Goal: Entertainment & Leisure: Browse casually

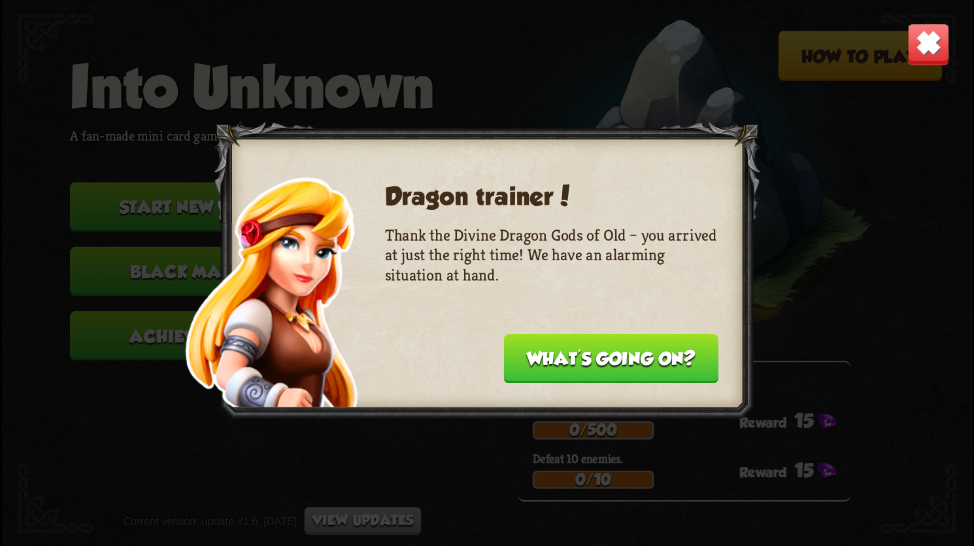
click at [590, 346] on button "What's going on?" at bounding box center [611, 357] width 214 height 49
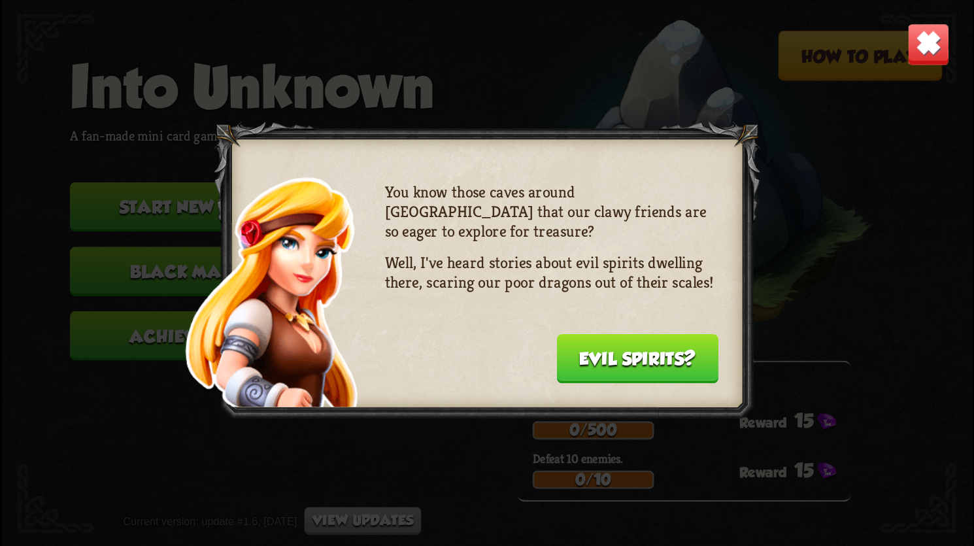
click at [606, 357] on button "Evil spirits?" at bounding box center [637, 357] width 162 height 49
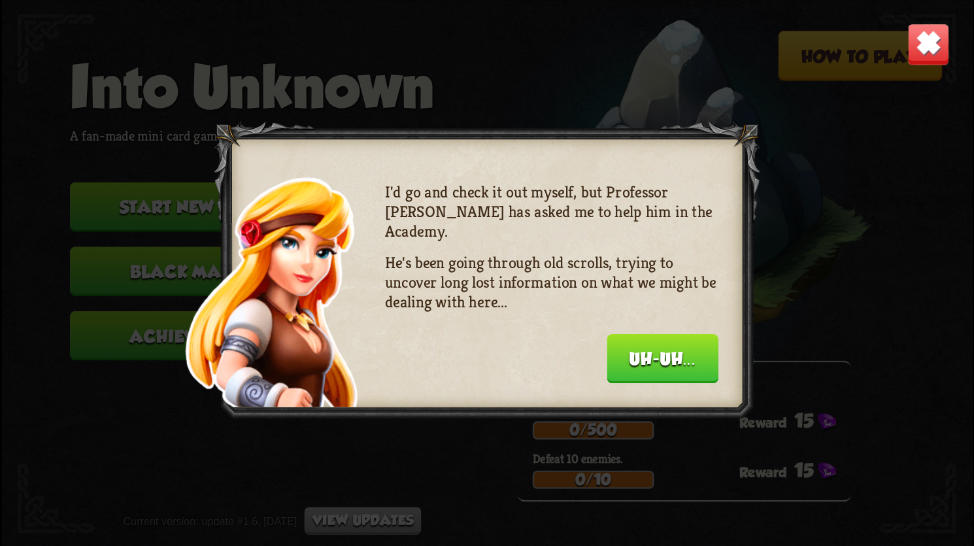
click at [606, 365] on div "I'd go and check it out myself, but Professor [PERSON_NAME] has asked me to hel…" at bounding box center [550, 280] width 333 height 197
drag, startPoint x: 665, startPoint y: 362, endPoint x: 677, endPoint y: 362, distance: 11.8
click at [665, 361] on button "Uh-uh..." at bounding box center [661, 357] width 111 height 49
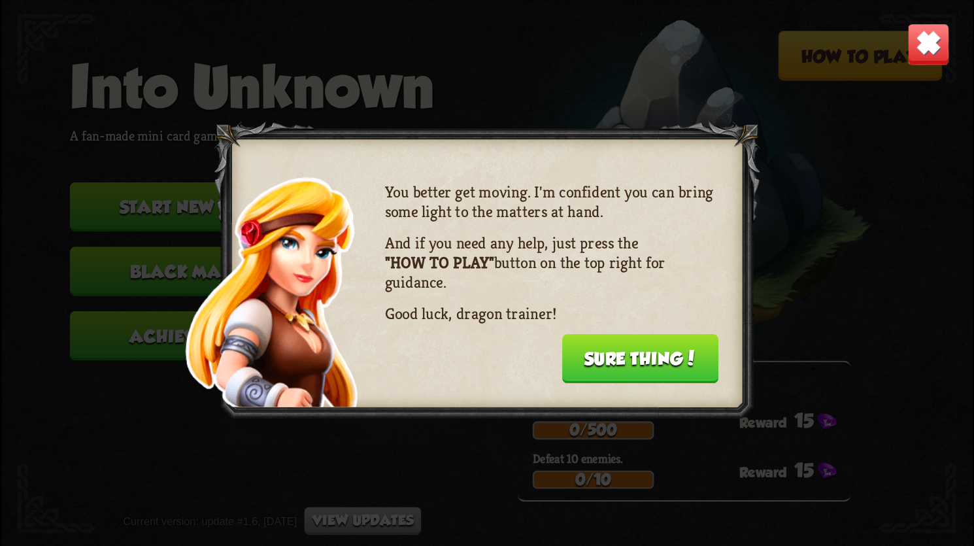
click at [678, 365] on button "Sure thing!" at bounding box center [639, 357] width 156 height 49
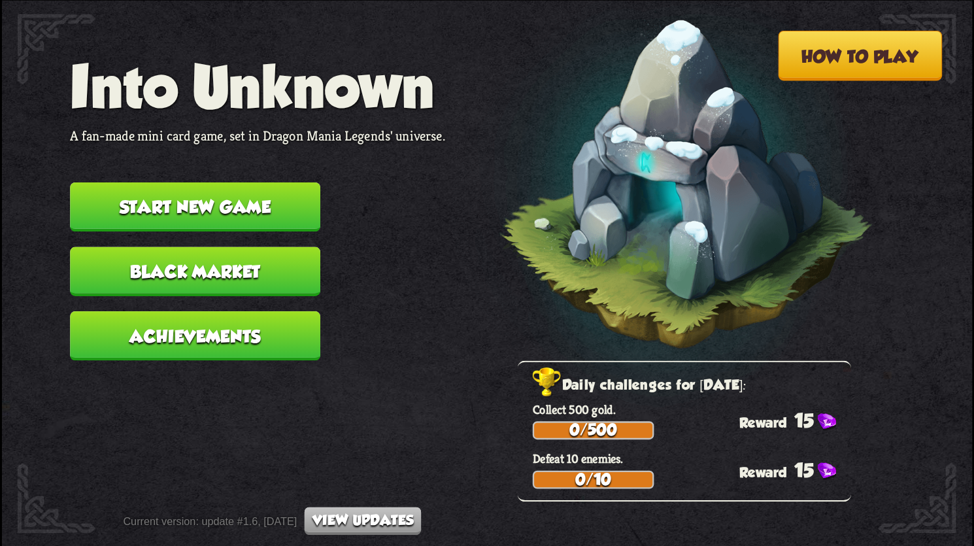
click at [233, 206] on button "Start new game" at bounding box center [195, 206] width 250 height 49
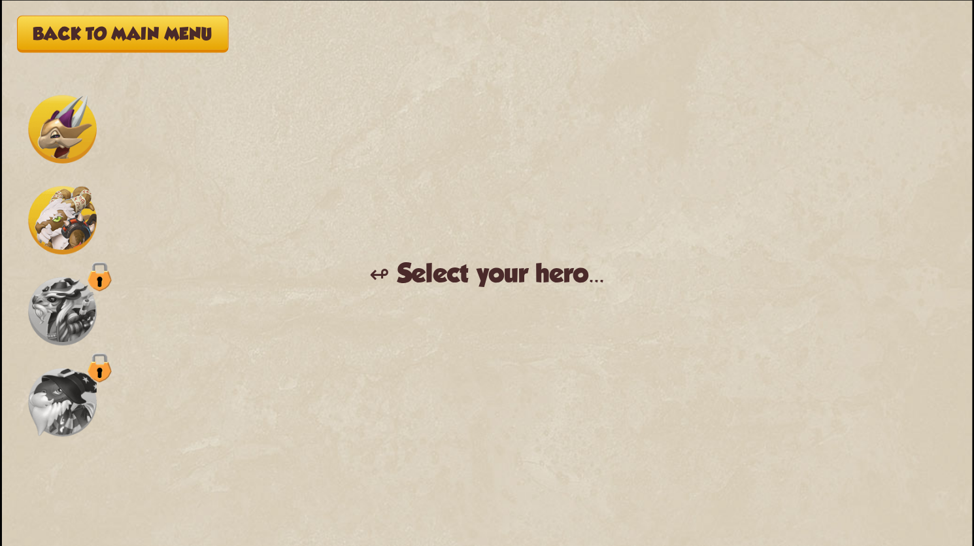
click at [65, 230] on img at bounding box center [62, 220] width 68 height 68
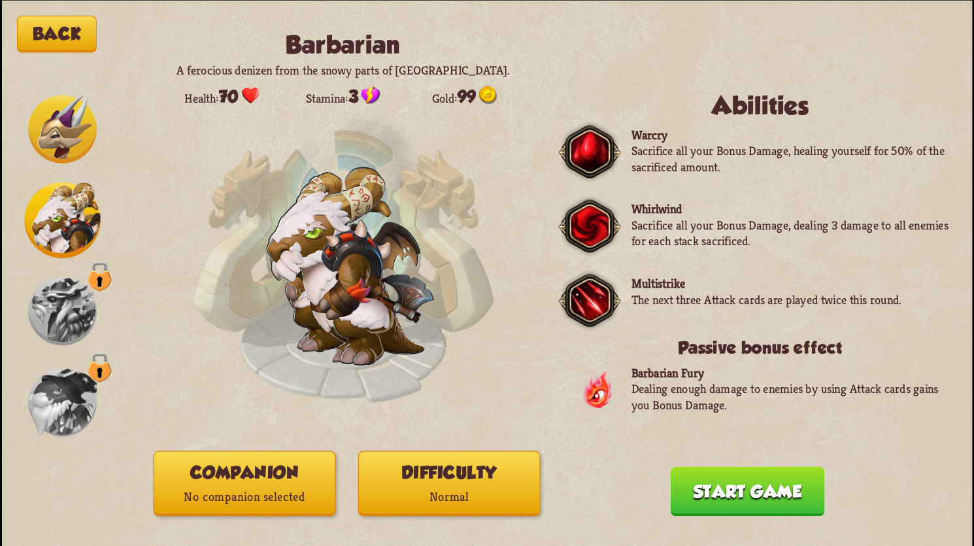
click at [63, 318] on img at bounding box center [62, 310] width 68 height 68
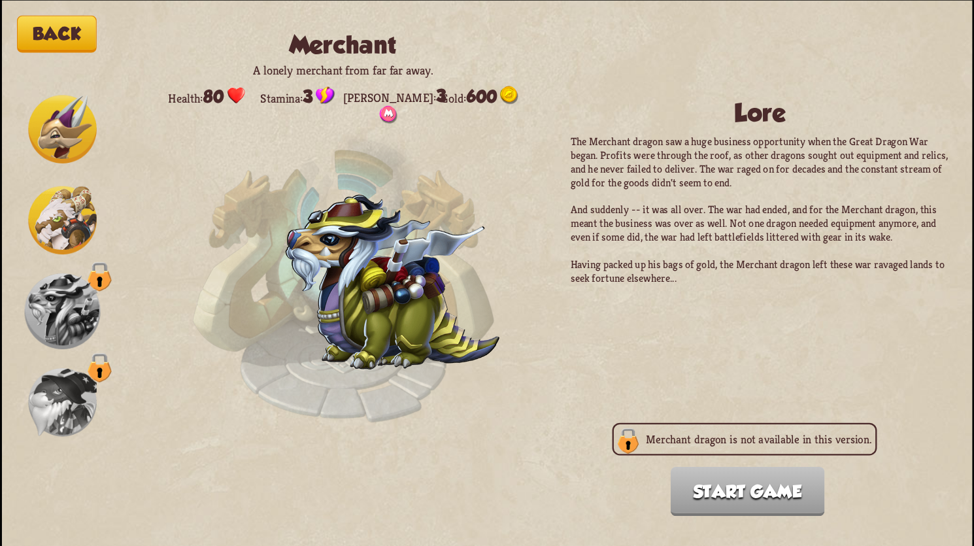
click at [48, 401] on img at bounding box center [62, 401] width 68 height 68
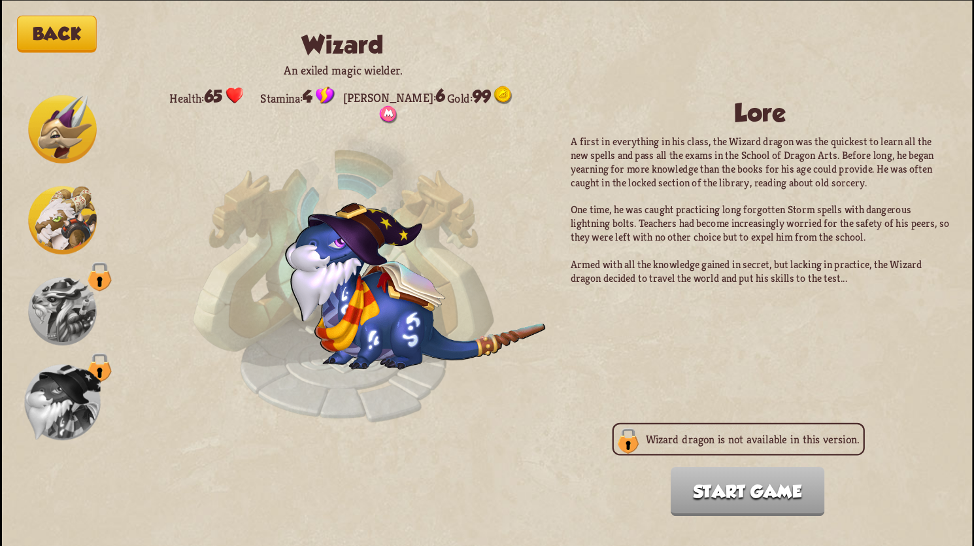
click at [59, 207] on img at bounding box center [62, 220] width 68 height 68
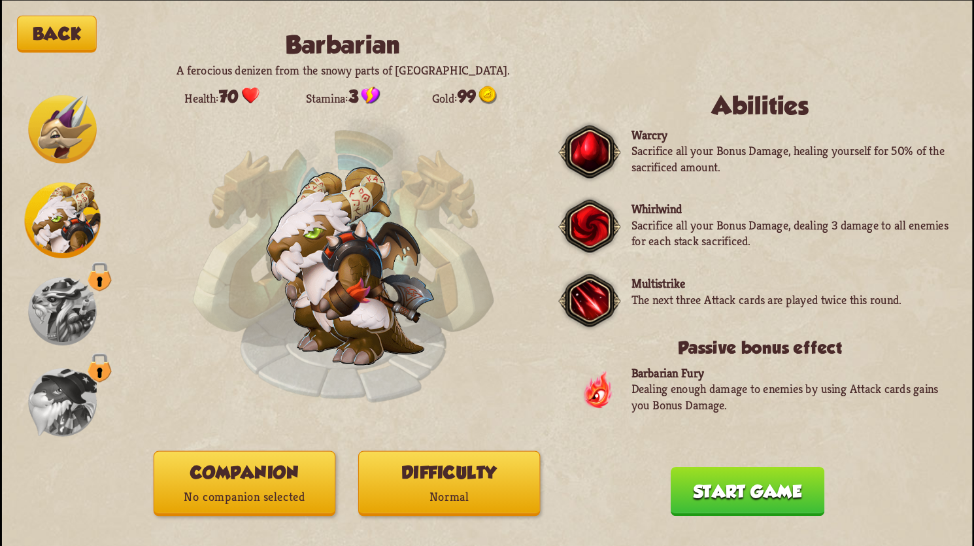
click at [46, 116] on img at bounding box center [62, 129] width 68 height 68
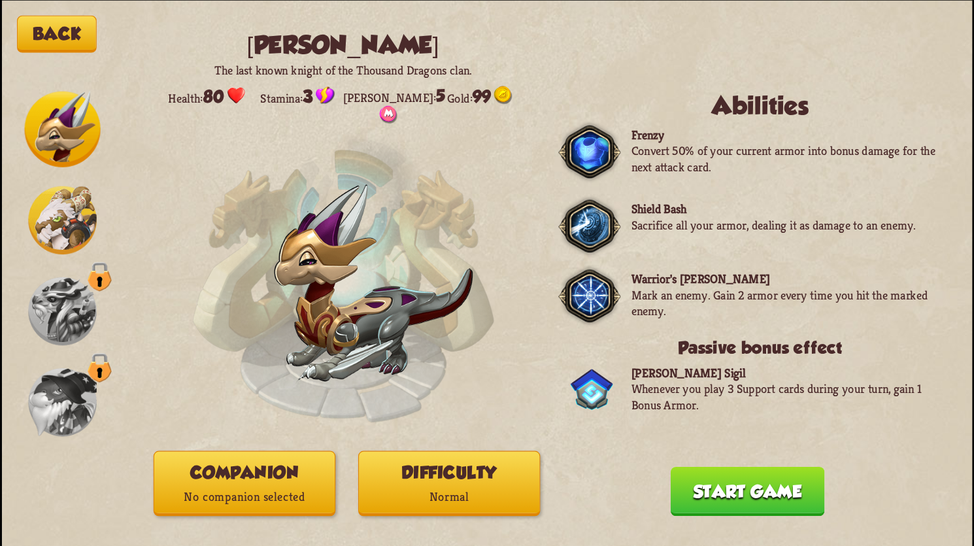
click at [69, 205] on img at bounding box center [62, 220] width 68 height 68
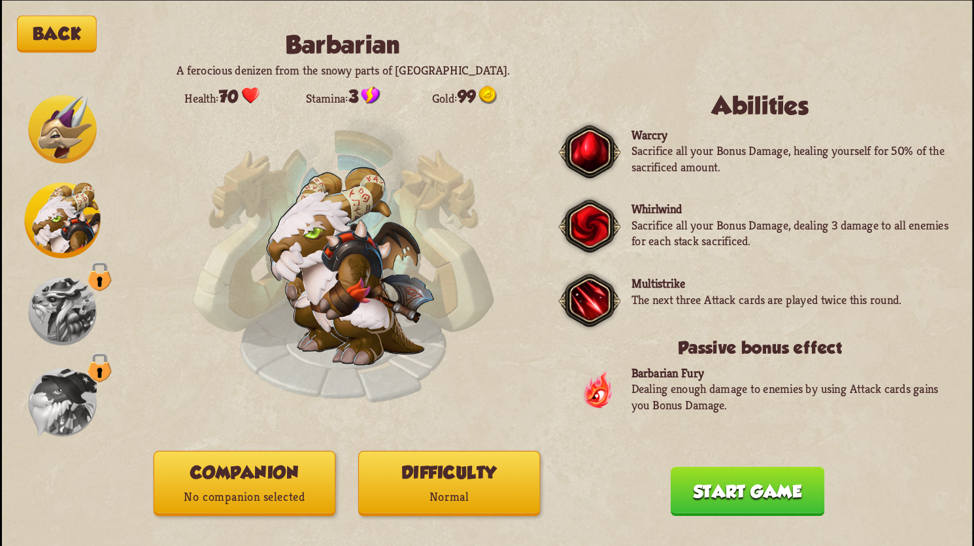
click at [548, 501] on div "Back Barbarian A ferocious denizen from the snowy parts of [GEOGRAPHIC_DATA]. H…" at bounding box center [487, 273] width 970 height 546
click at [483, 488] on p "Normal" at bounding box center [449, 496] width 180 height 24
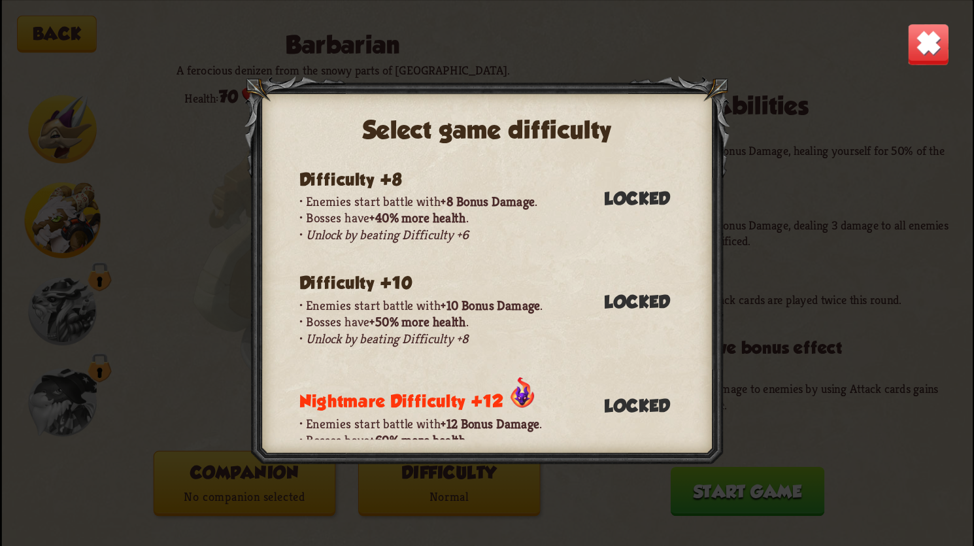
scroll to position [131, 0]
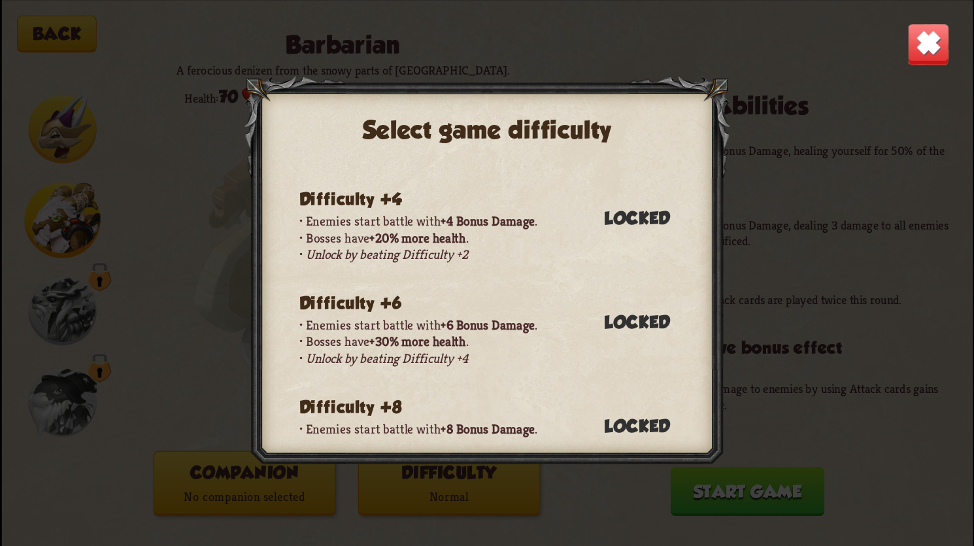
click at [850, 399] on div "Select game difficulty Normal difficulty Enemies don't gain any difficulty bonu…" at bounding box center [487, 273] width 970 height 546
click at [931, 42] on img at bounding box center [927, 44] width 42 height 42
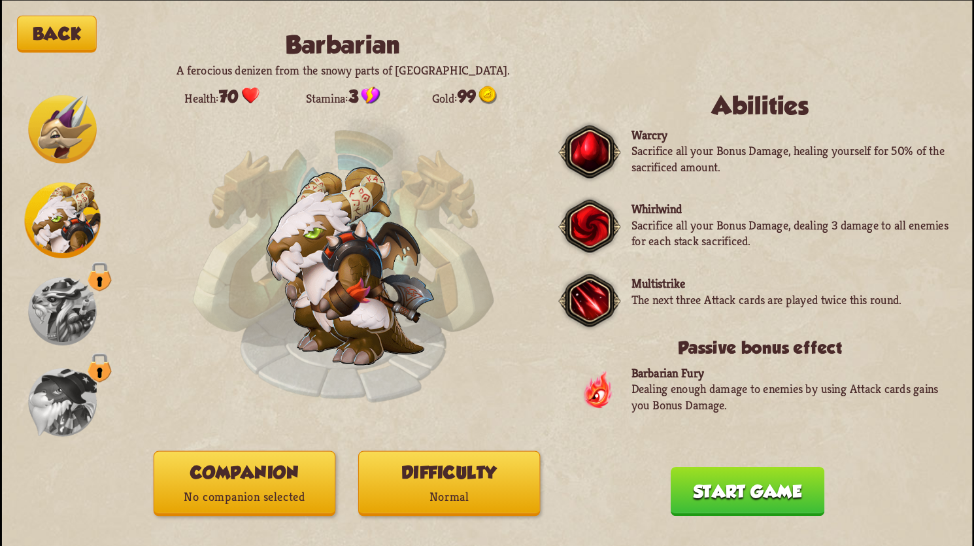
click at [204, 453] on button "Companion No companion selected" at bounding box center [245, 482] width 182 height 65
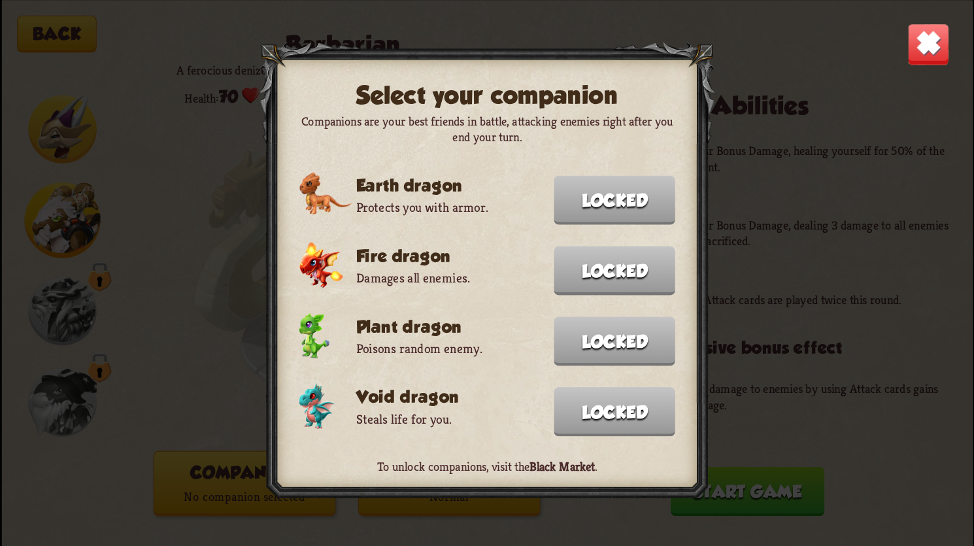
click at [933, 64] on img at bounding box center [927, 44] width 42 height 42
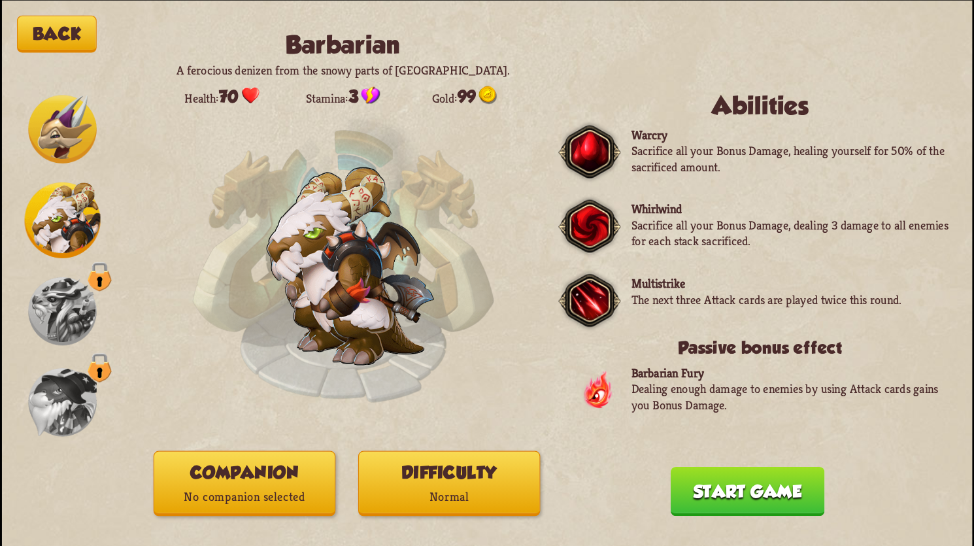
click at [750, 499] on button "Start game" at bounding box center [748, 490] width 154 height 49
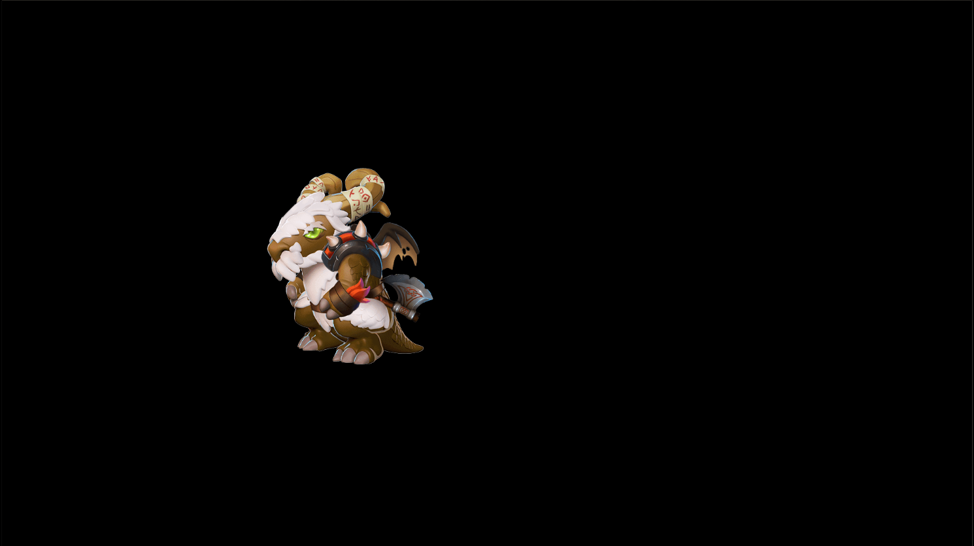
click at [323, 274] on img at bounding box center [350, 266] width 167 height 196
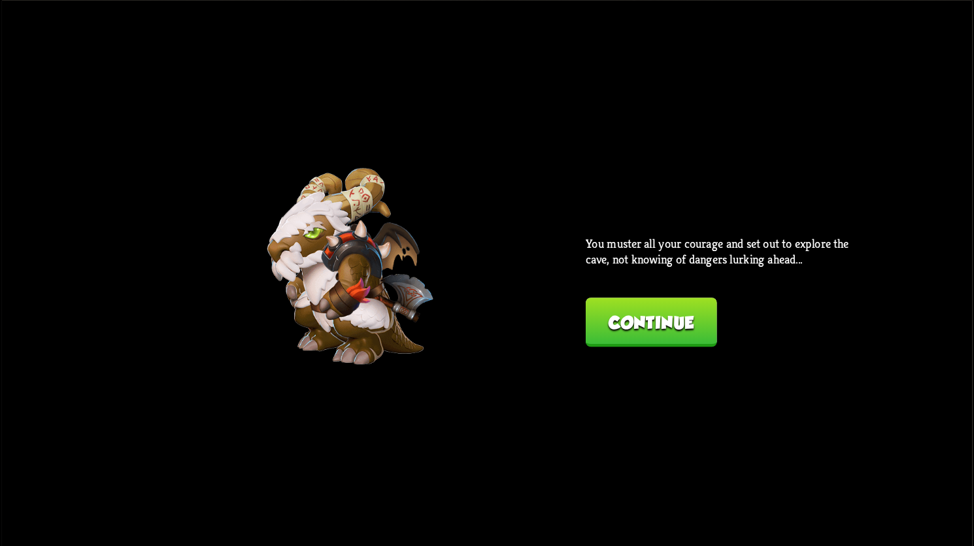
click at [688, 323] on button "Continue" at bounding box center [651, 321] width 131 height 49
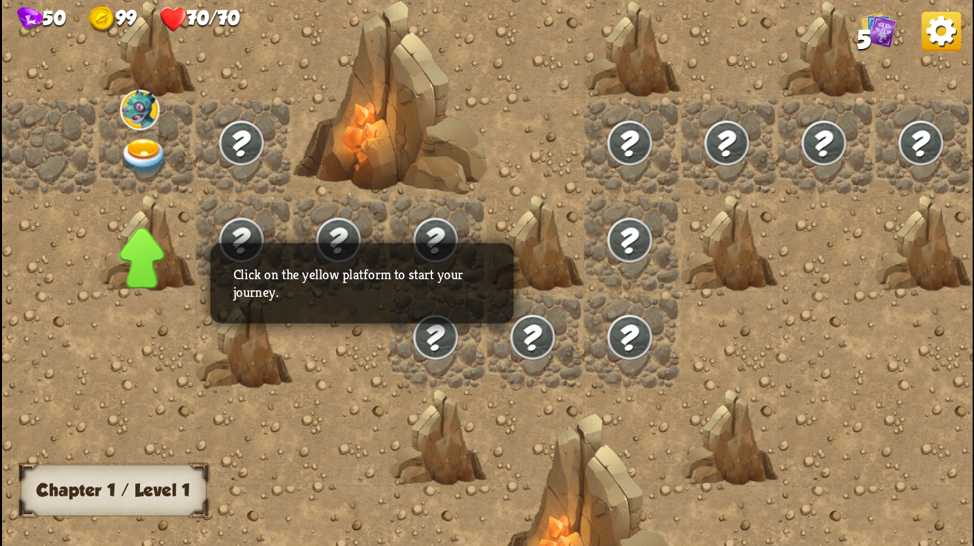
click at [687, 323] on div at bounding box center [632, 273] width 1261 height 740
click at [149, 255] on div at bounding box center [143, 244] width 46 height 61
drag, startPoint x: 149, startPoint y: 255, endPoint x: 133, endPoint y: 144, distance: 112.2
click at [147, 250] on div at bounding box center [143, 250] width 46 height 61
click at [133, 141] on img at bounding box center [144, 157] width 48 height 38
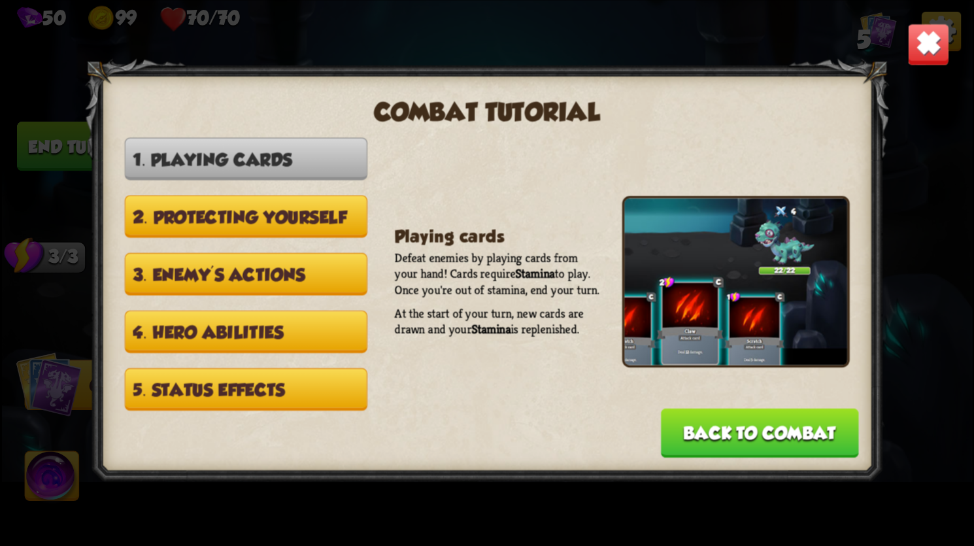
click at [759, 422] on button "Back to combat" at bounding box center [760, 432] width 198 height 49
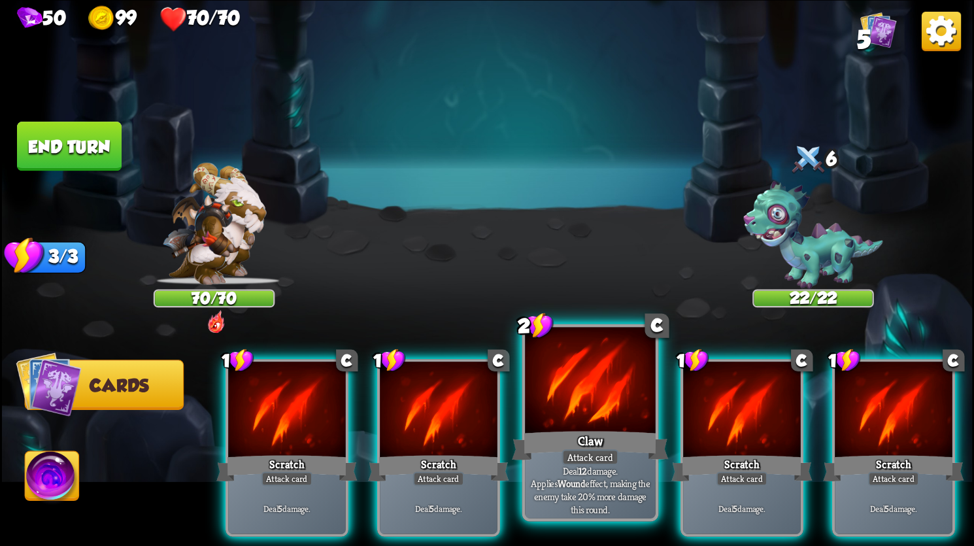
click at [606, 401] on div at bounding box center [590, 382] width 130 height 110
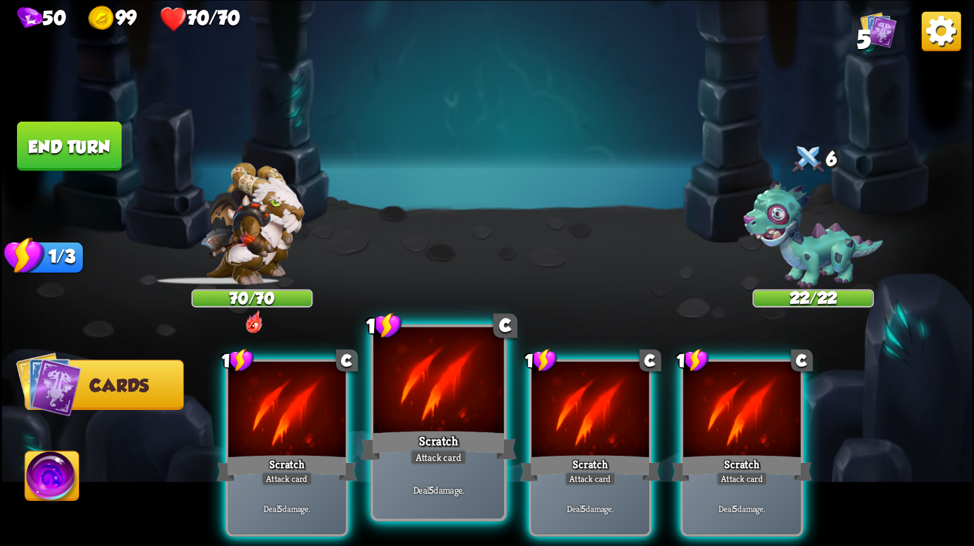
click at [431, 447] on div "Scratch" at bounding box center [438, 444] width 156 height 35
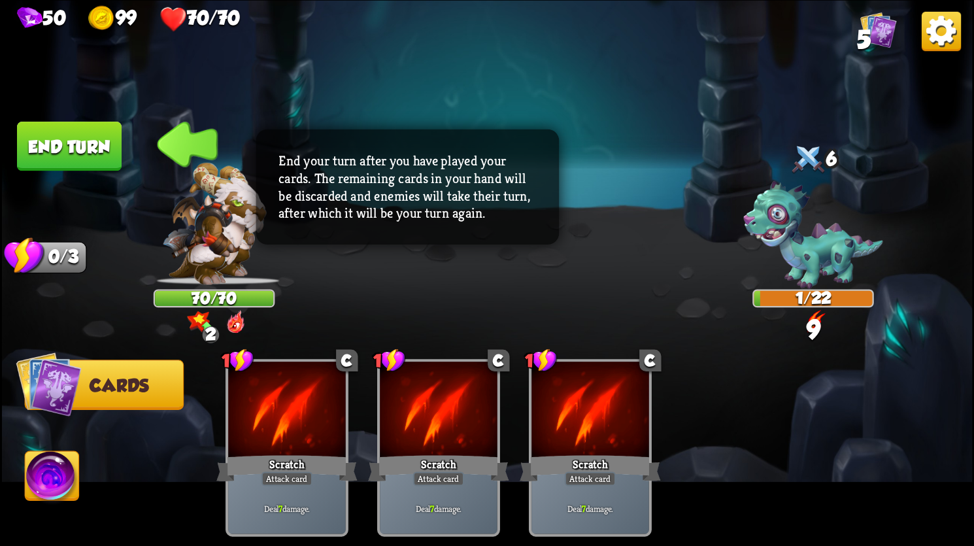
click at [85, 153] on button "End turn" at bounding box center [69, 146] width 105 height 49
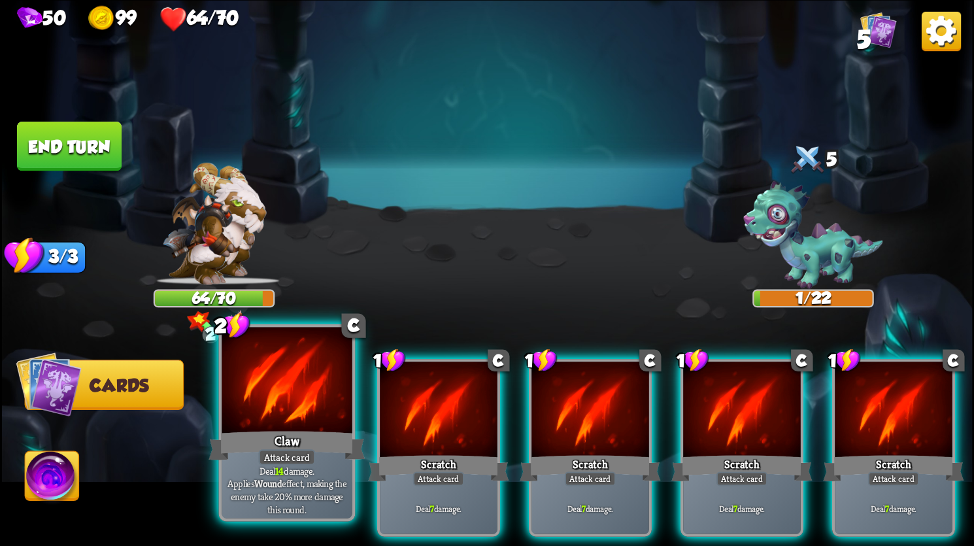
click at [288, 412] on div at bounding box center [287, 382] width 130 height 110
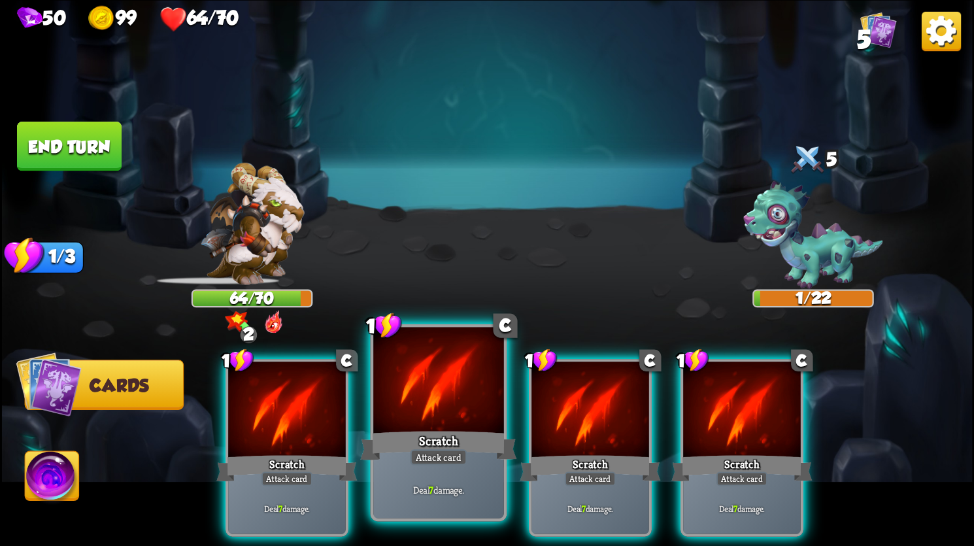
click at [435, 389] on div "Select an enemy to attack... You don't have enough stamina to play that card...…" at bounding box center [487, 273] width 970 height 546
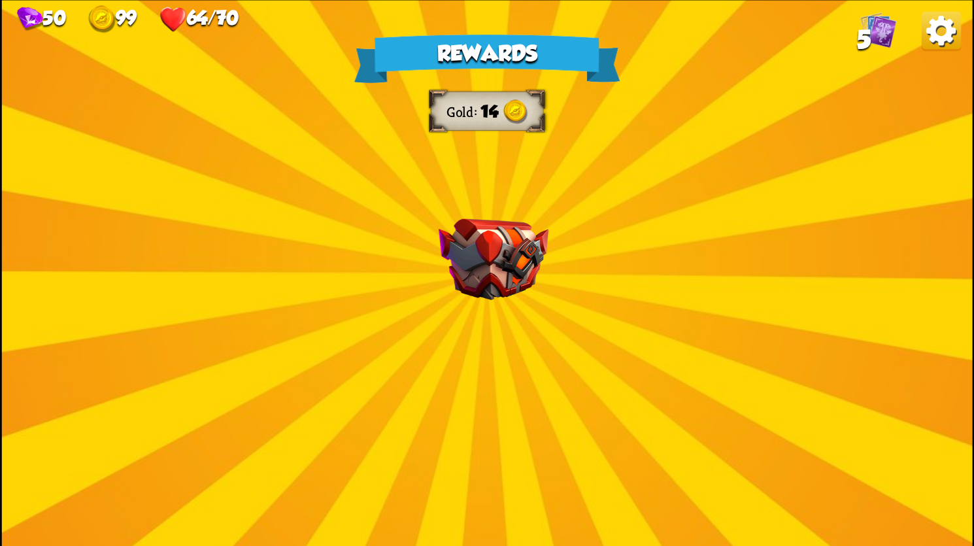
click at [506, 267] on img at bounding box center [494, 259] width 110 height 82
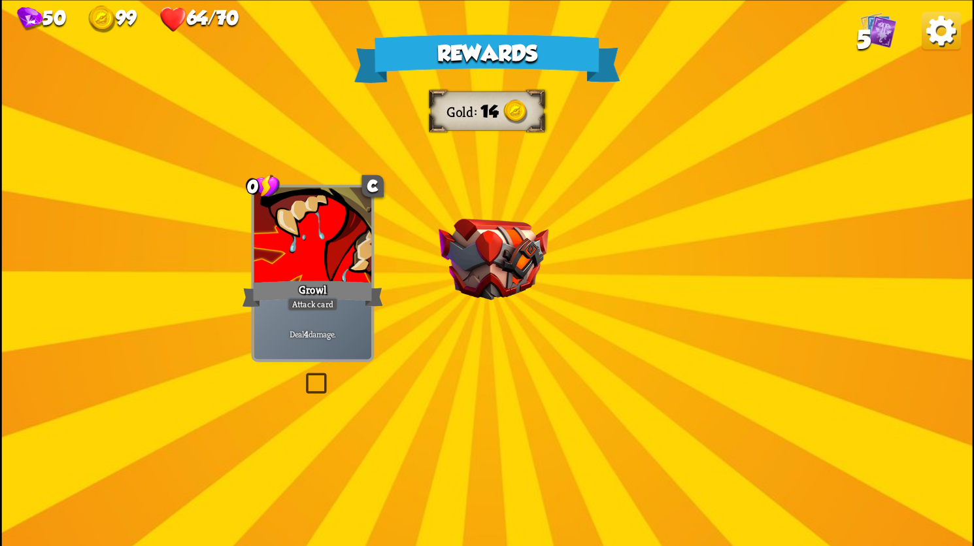
click at [506, 267] on img at bounding box center [494, 259] width 110 height 82
click at [506, 267] on div "Rewards Gold 14 Select a card 0 C Growl Attack card Deal 4 damage. 1 C Enchante…" at bounding box center [487, 273] width 970 height 546
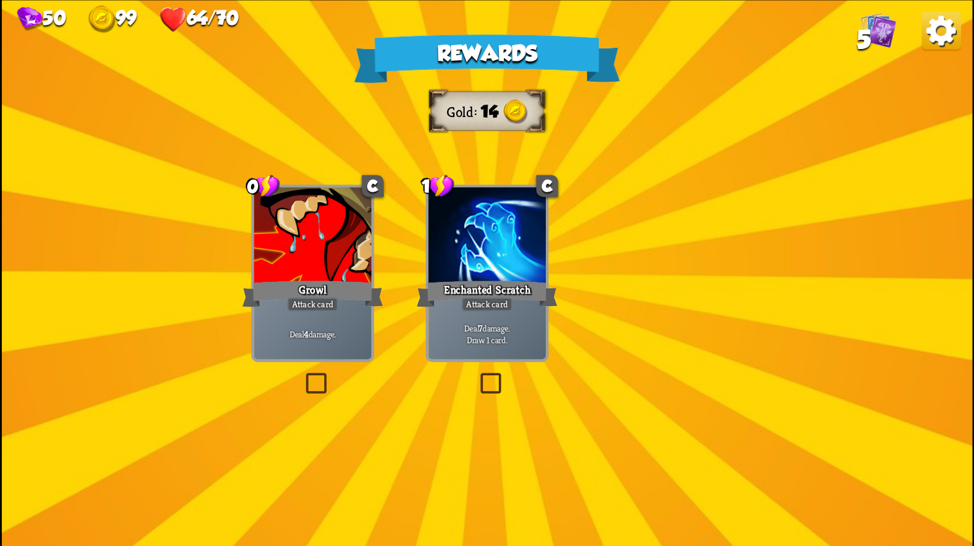
click at [506, 267] on div at bounding box center [487, 236] width 118 height 99
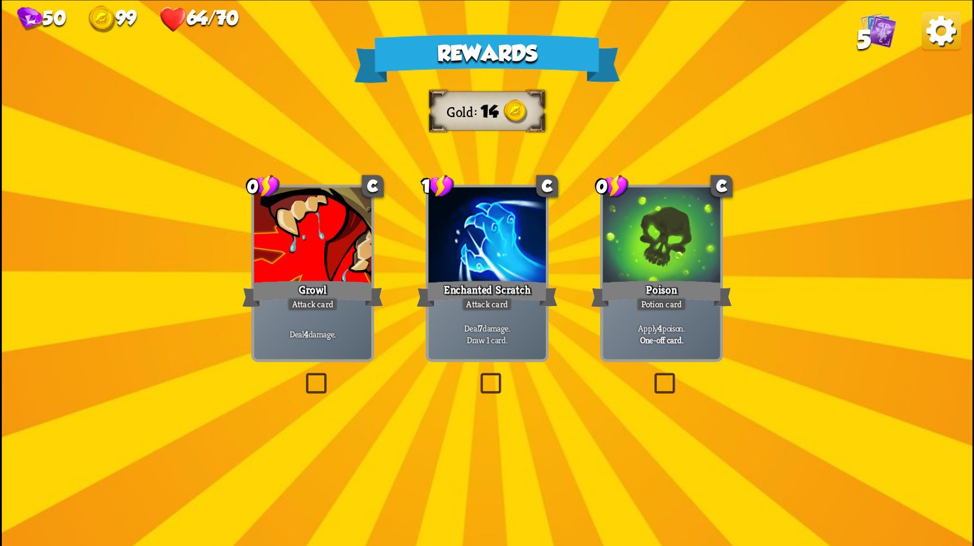
click at [506, 267] on div at bounding box center [487, 236] width 118 height 99
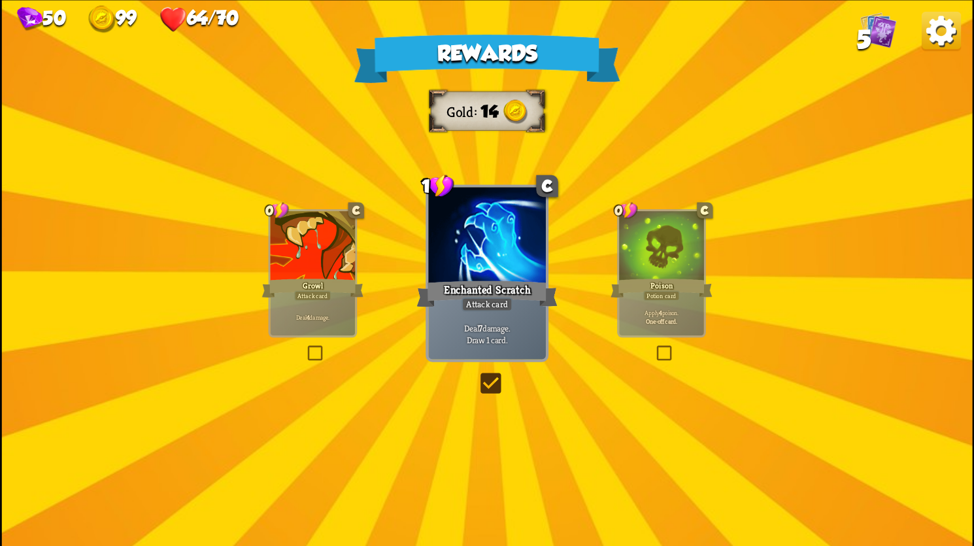
click at [455, 299] on div "Enchanted Scratch" at bounding box center [486, 293] width 141 height 31
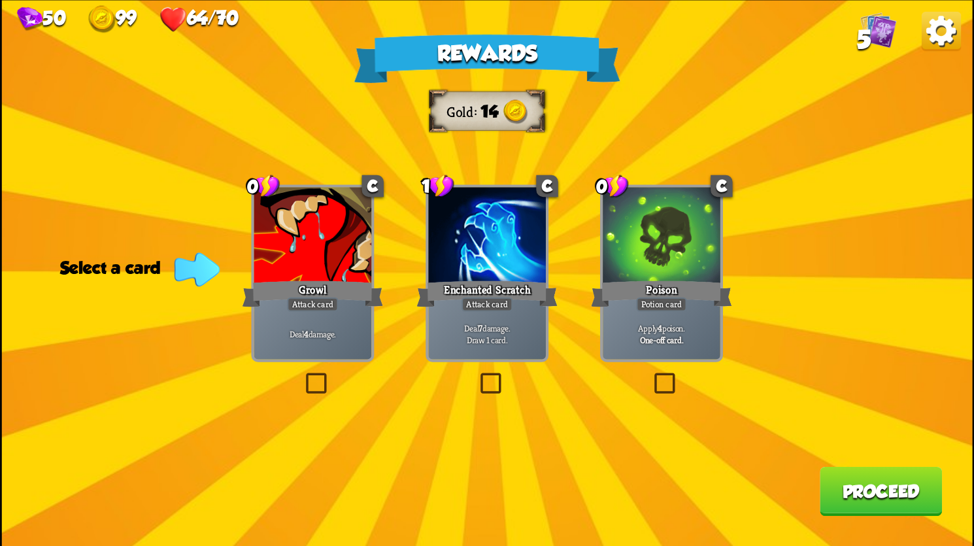
click at [671, 303] on div "Potion card" at bounding box center [661, 304] width 50 height 14
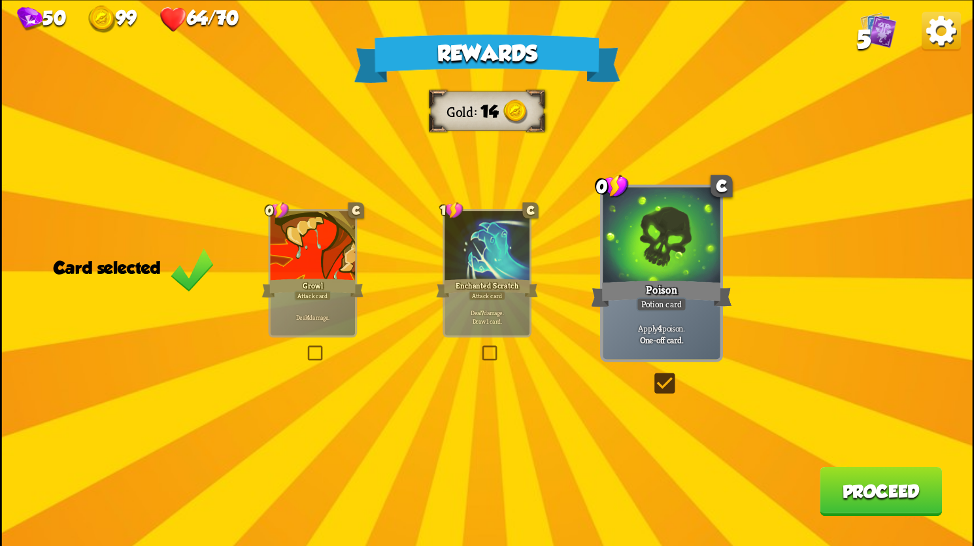
click at [425, 263] on div "Rewards Gold 14 Card selected 0 C Growl Attack card Deal 4 damage. 1 C Enchante…" at bounding box center [487, 273] width 970 height 546
click at [304, 271] on div at bounding box center [312, 246] width 85 height 71
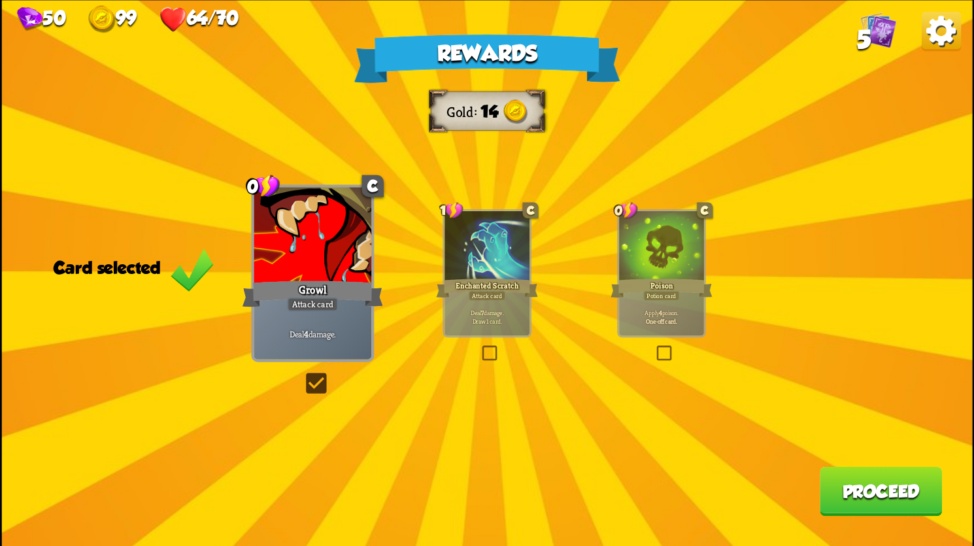
click at [667, 248] on div at bounding box center [661, 246] width 85 height 71
